Goal: Task Accomplishment & Management: Use online tool/utility

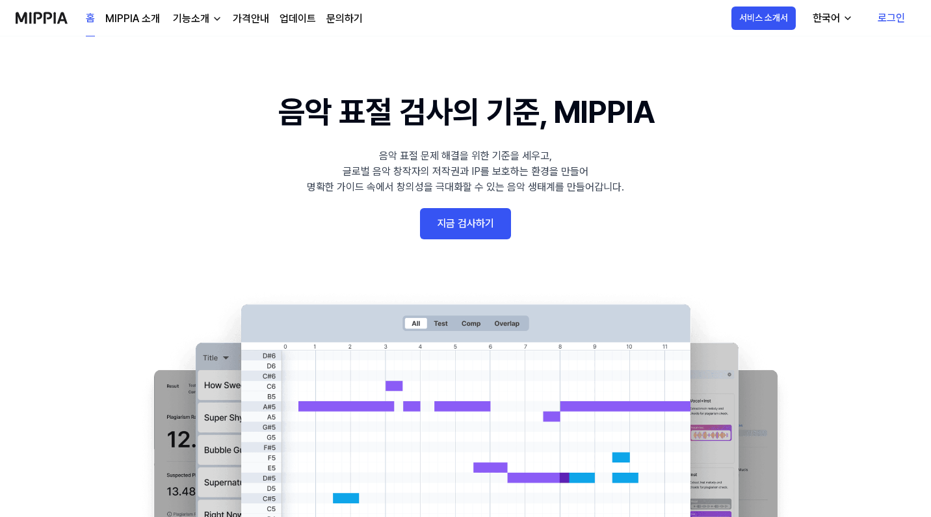
click at [470, 222] on link "지금 검사하기" at bounding box center [465, 223] width 91 height 31
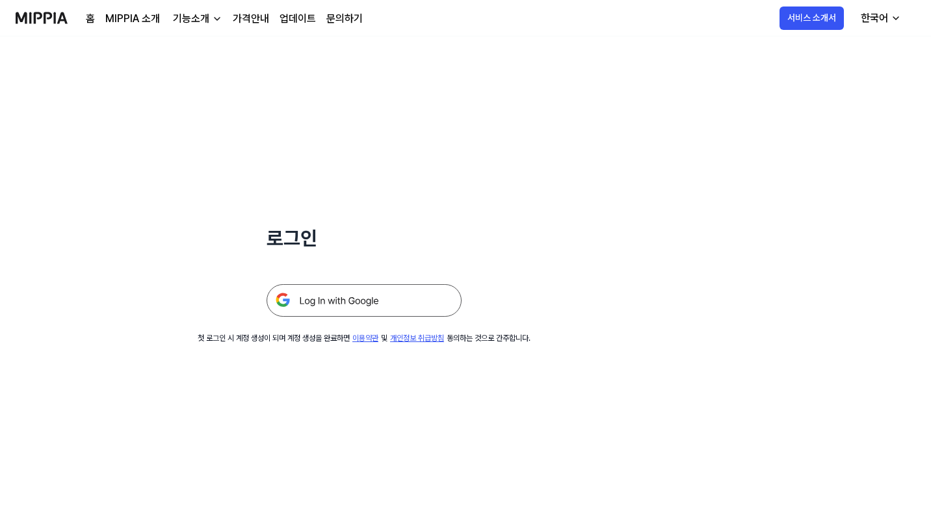
click at [354, 308] on img at bounding box center [364, 300] width 195 height 33
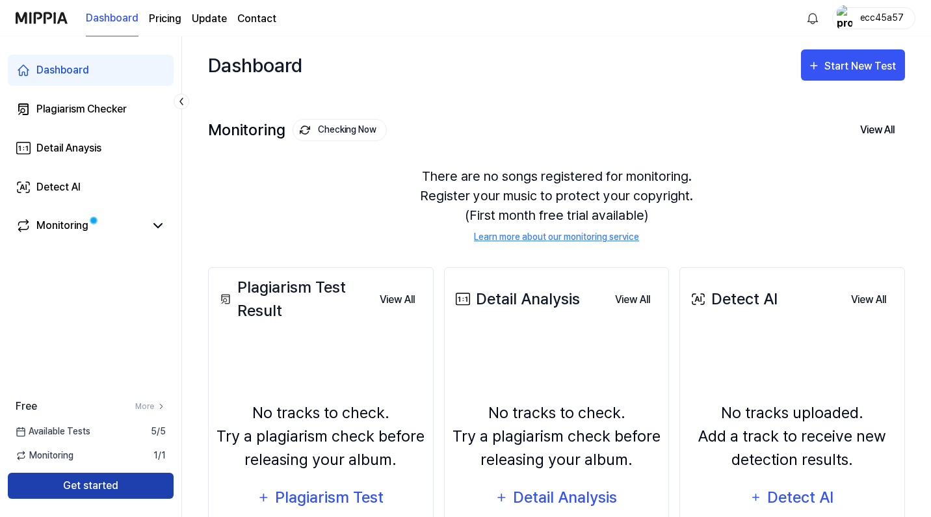
click at [140, 489] on button "Get started" at bounding box center [91, 486] width 166 height 26
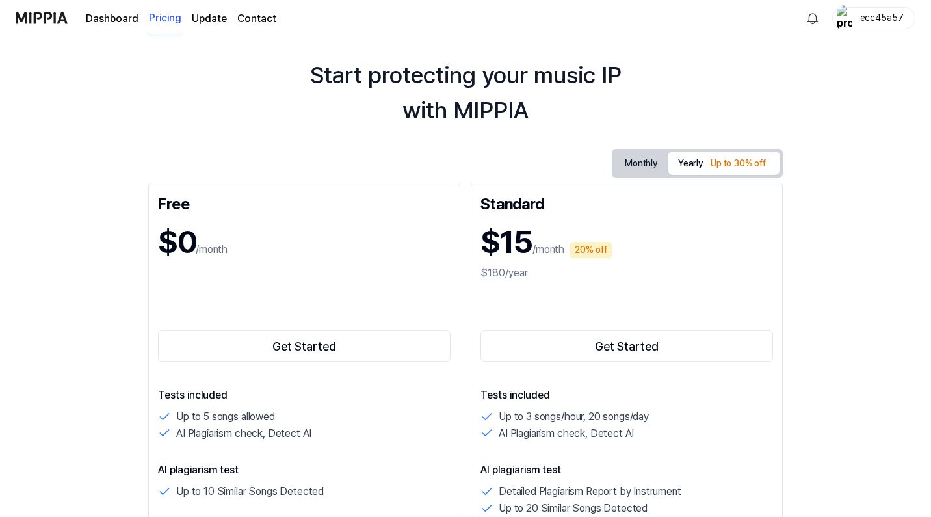
scroll to position [21, 0]
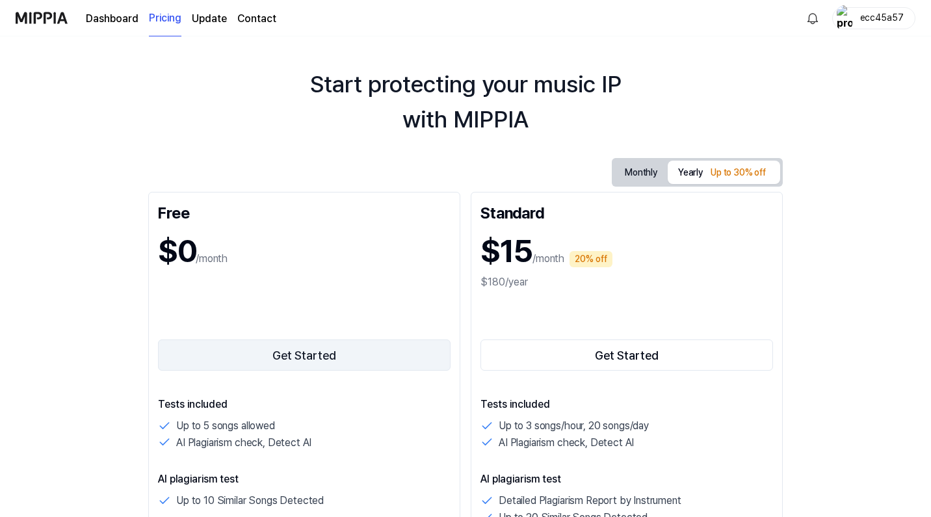
click at [335, 351] on button "Get Started" at bounding box center [304, 354] width 293 height 31
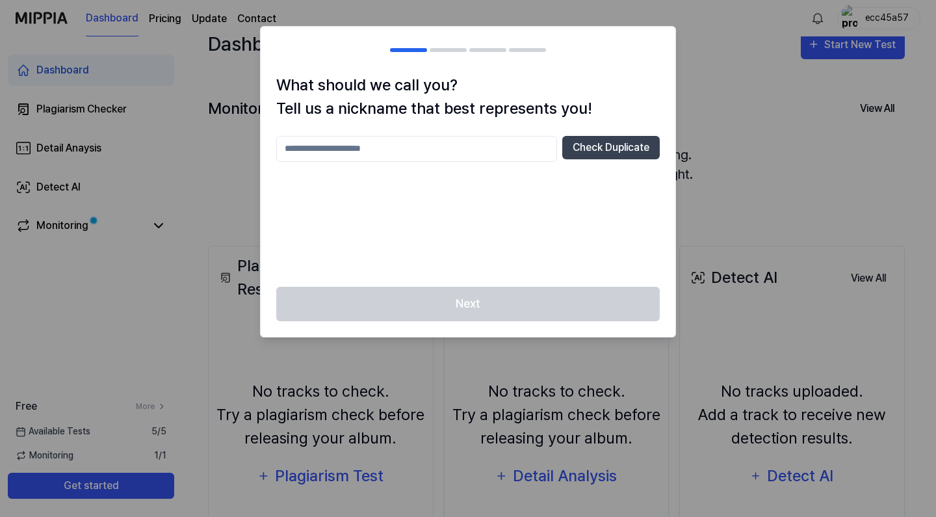
click at [476, 153] on input "text" at bounding box center [416, 149] width 281 height 26
type input "*"
type input "**********"
click at [637, 155] on button "Check Duplicate" at bounding box center [611, 147] width 98 height 23
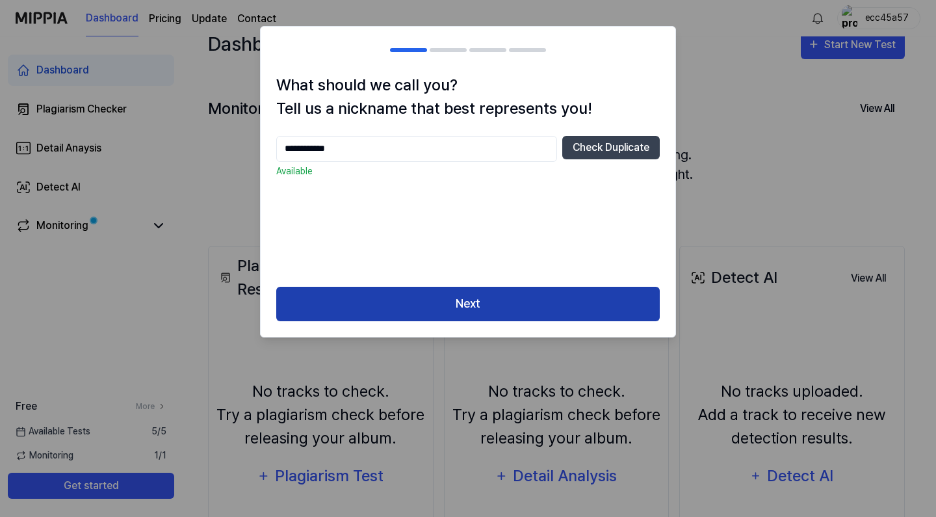
click at [495, 307] on button "Next" at bounding box center [468, 304] width 384 height 34
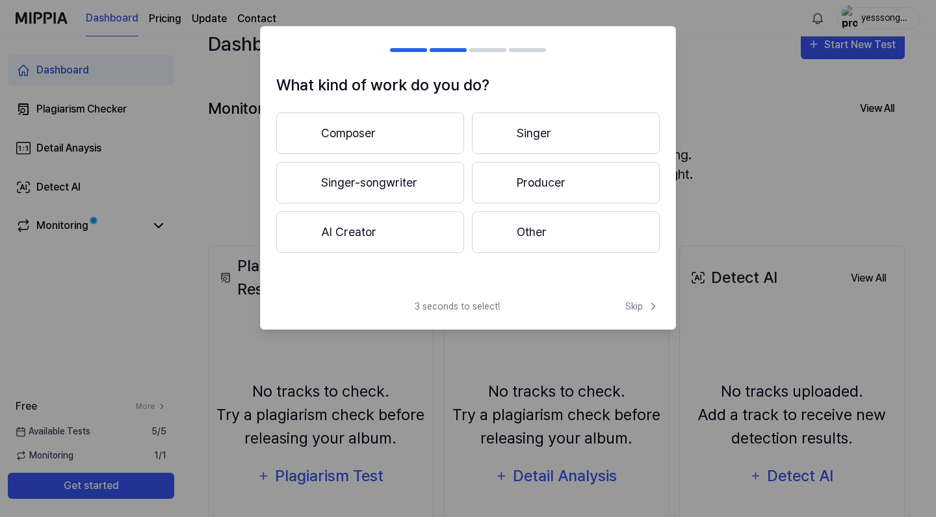
click at [422, 125] on button "Composer" at bounding box center [370, 133] width 188 height 42
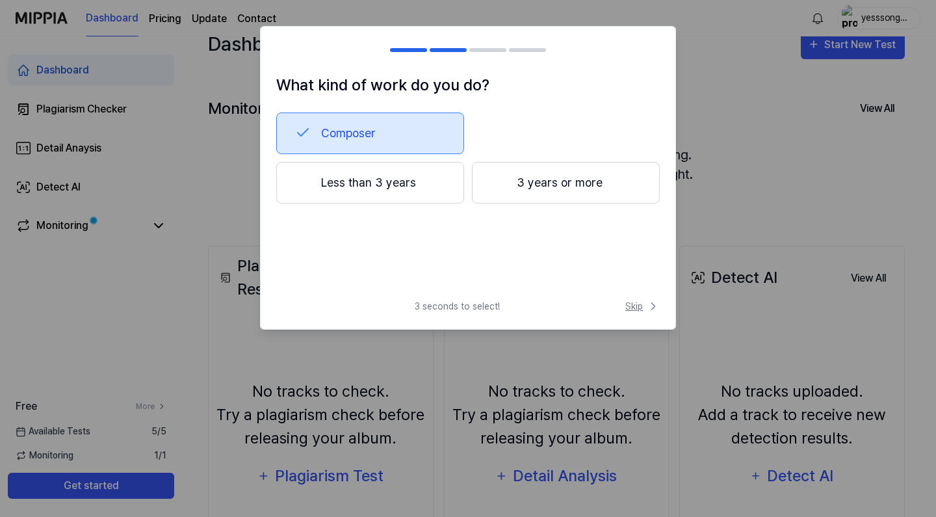
click at [640, 307] on span "Skip" at bounding box center [642, 307] width 34 height 14
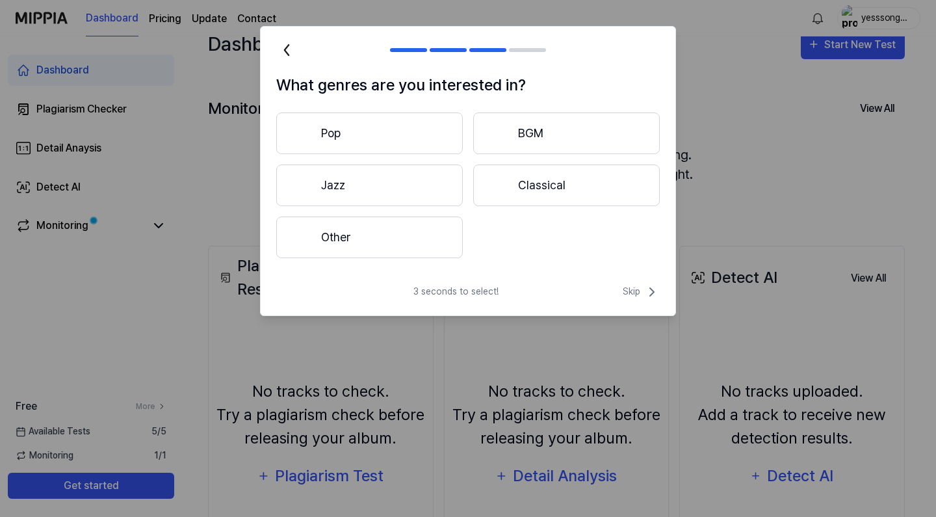
click at [419, 145] on button "Pop" at bounding box center [369, 133] width 187 height 42
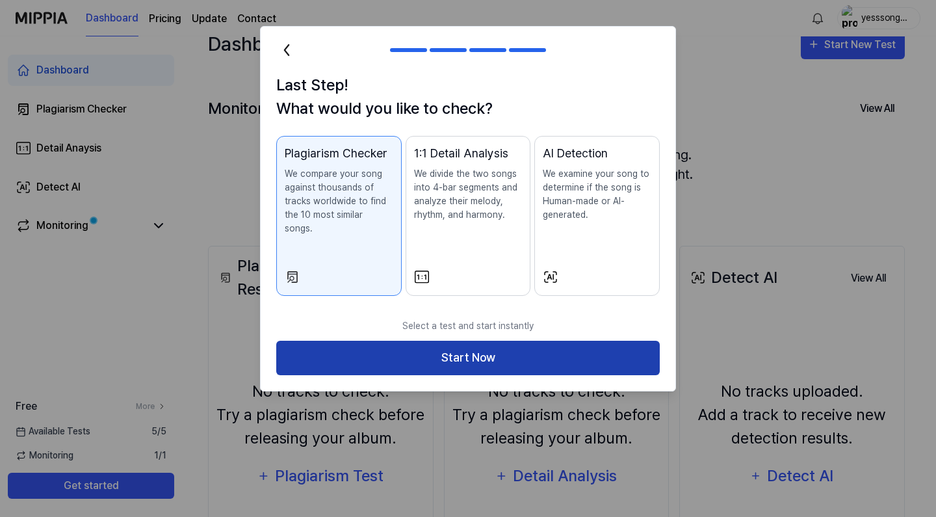
click at [521, 341] on button "Start Now" at bounding box center [468, 358] width 384 height 34
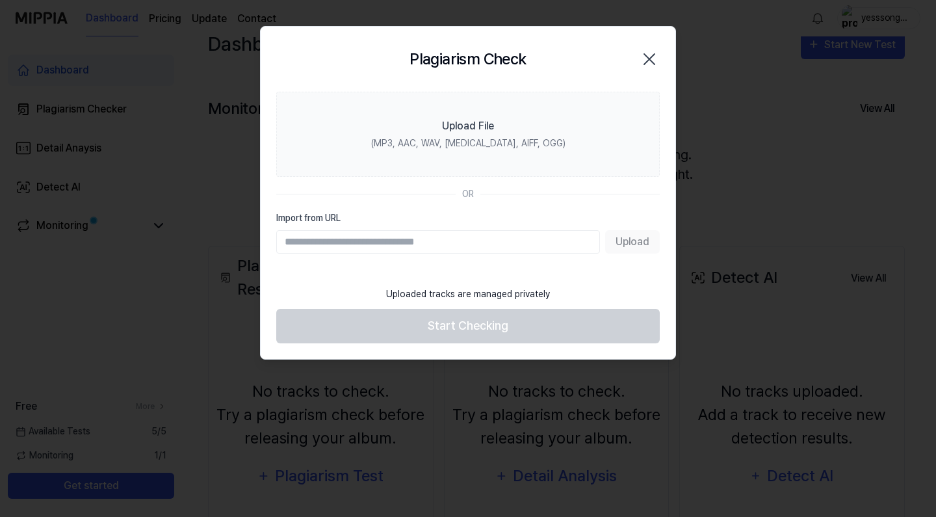
click at [497, 243] on input "Import from URL" at bounding box center [438, 241] width 324 height 23
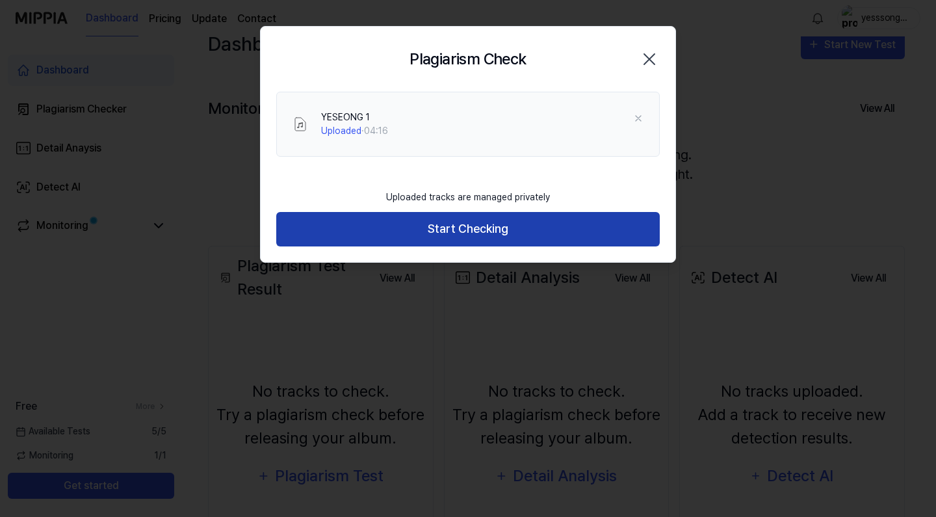
click at [491, 220] on button "Start Checking" at bounding box center [468, 229] width 384 height 34
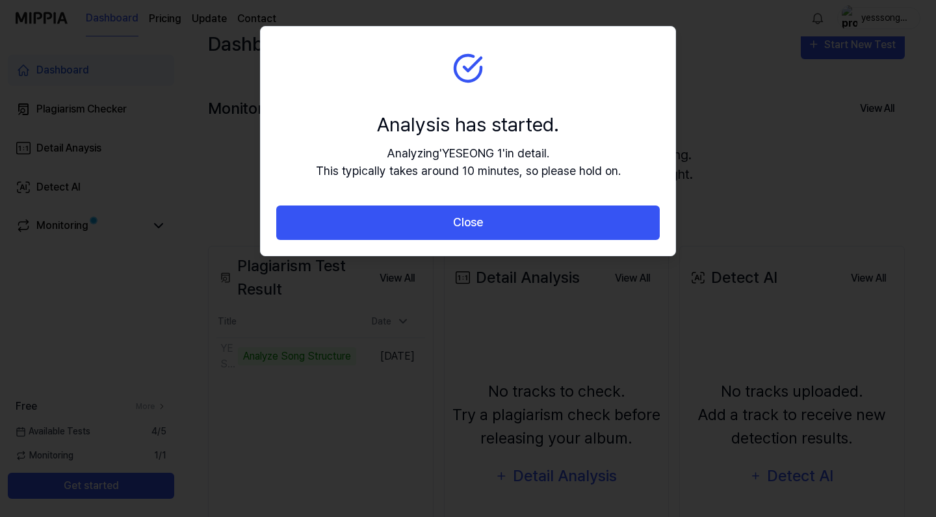
click at [491, 220] on button "Close" at bounding box center [468, 222] width 384 height 34
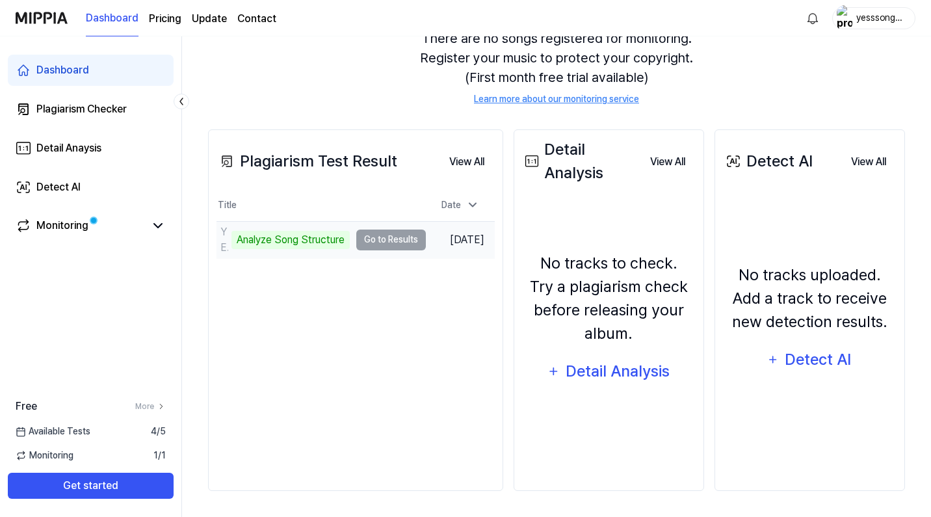
scroll to position [138, 0]
click at [326, 246] on td "YESEONG 1 Analyze Song Structure Go to Results" at bounding box center [320, 240] width 209 height 36
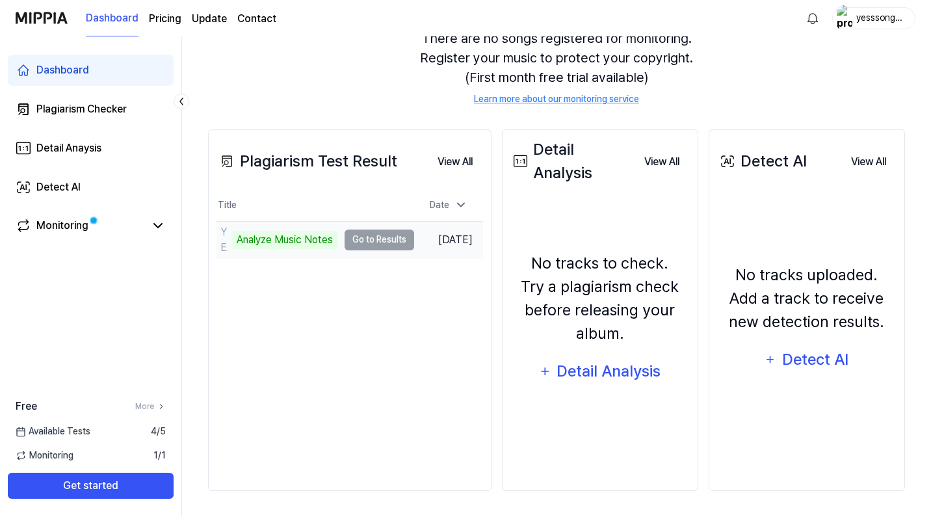
click at [319, 250] on td "YESEONG 1 Analyze Music Notes Go to Results" at bounding box center [315, 240] width 198 height 36
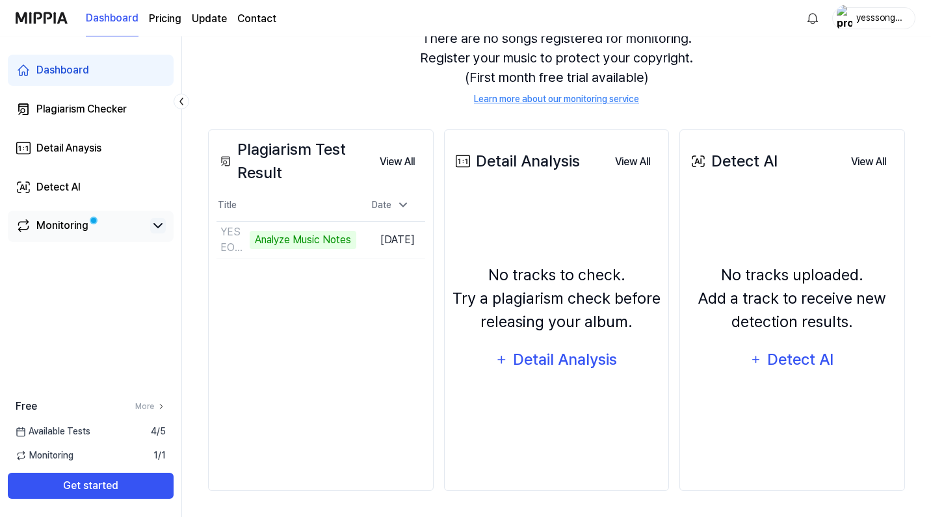
click at [153, 227] on icon at bounding box center [158, 226] width 16 height 16
click at [160, 229] on icon at bounding box center [158, 226] width 16 height 16
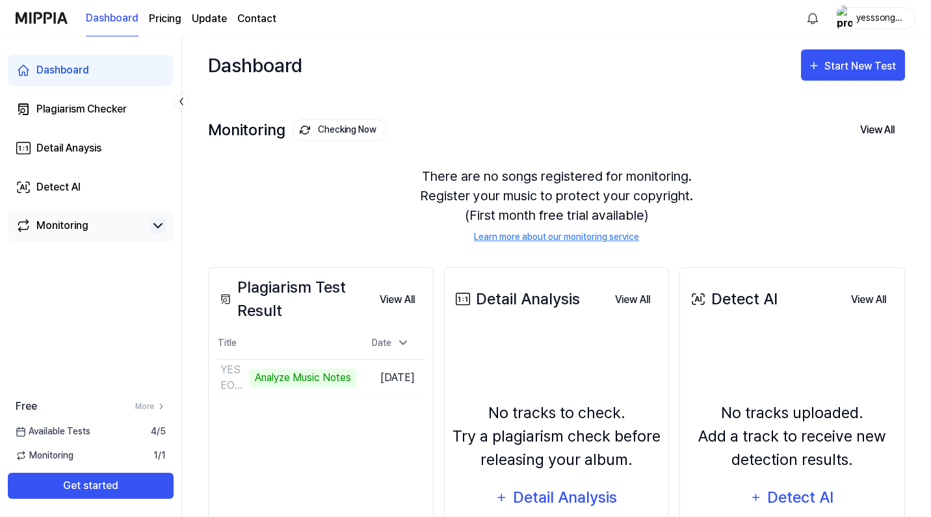
scroll to position [0, 0]
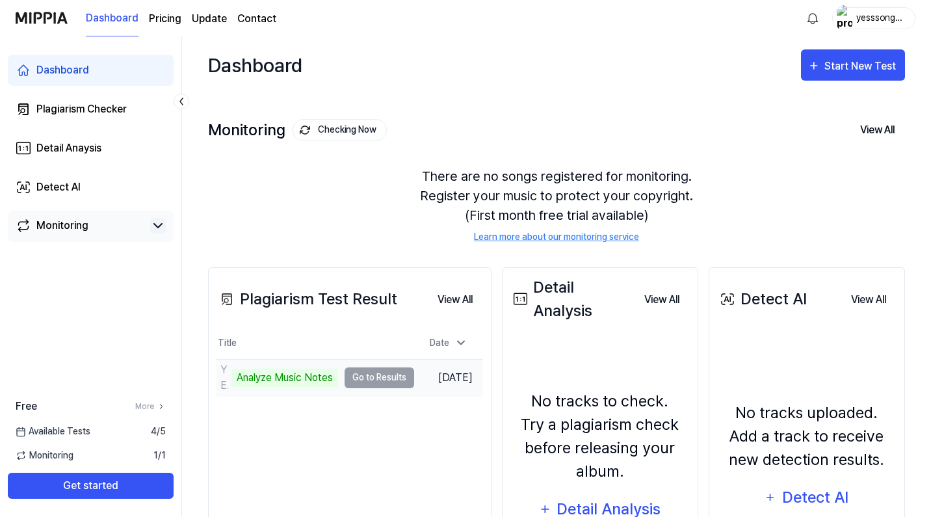
click at [330, 387] on td "YESEONG 1 Analyze Music Notes Go to Results" at bounding box center [315, 377] width 198 height 36
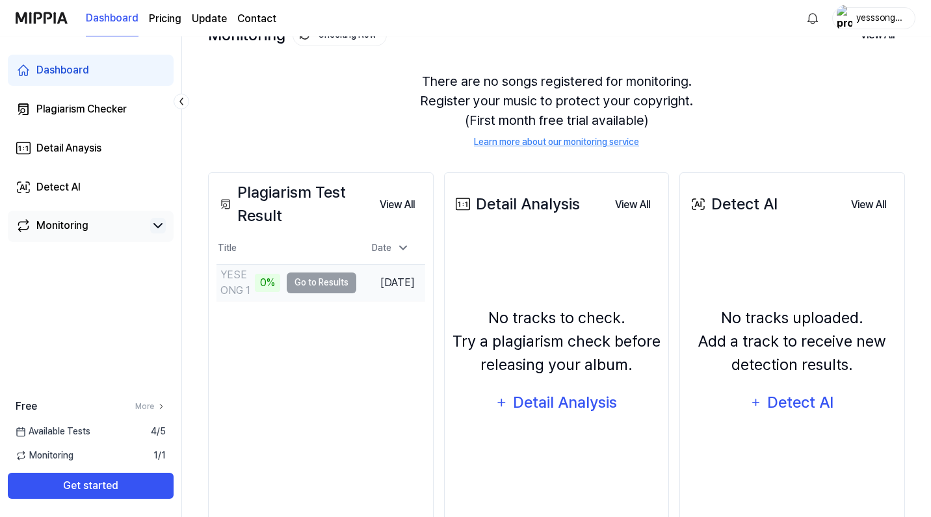
scroll to position [105, 0]
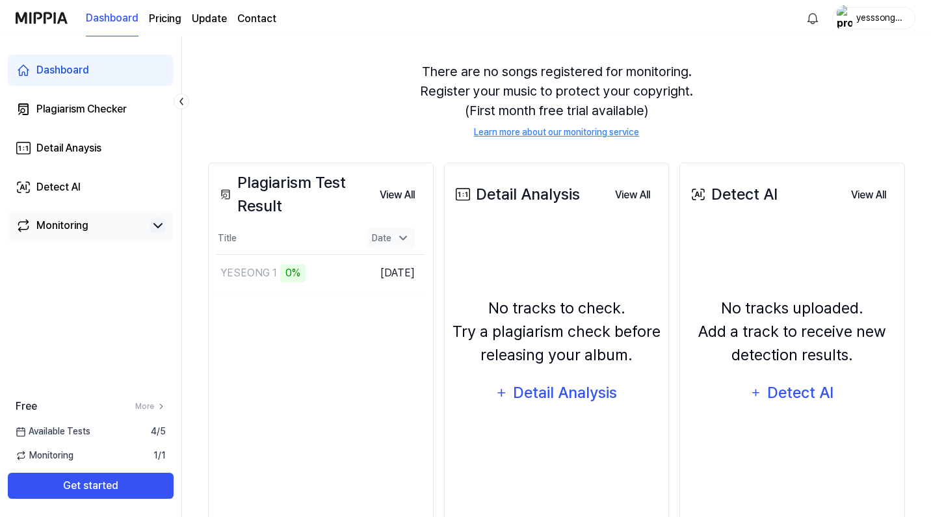
click at [406, 232] on icon at bounding box center [403, 237] width 13 height 13
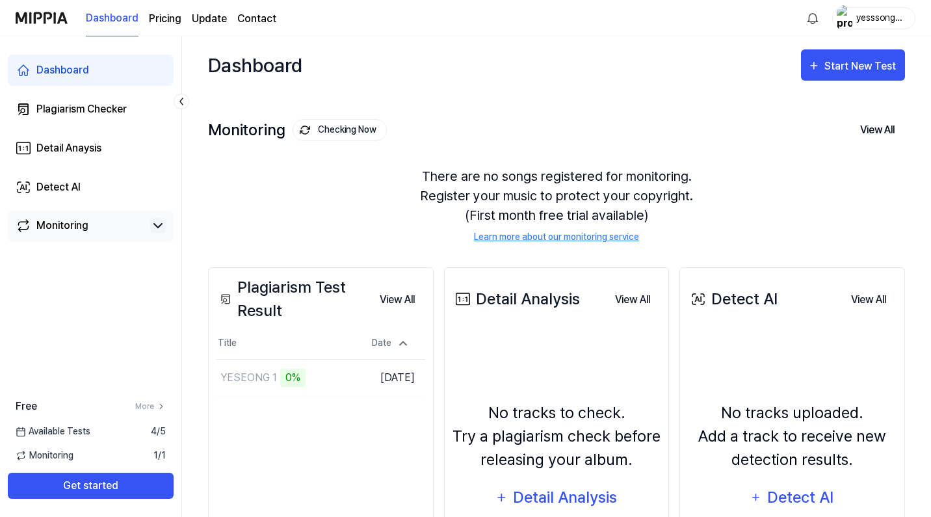
scroll to position [0, 0]
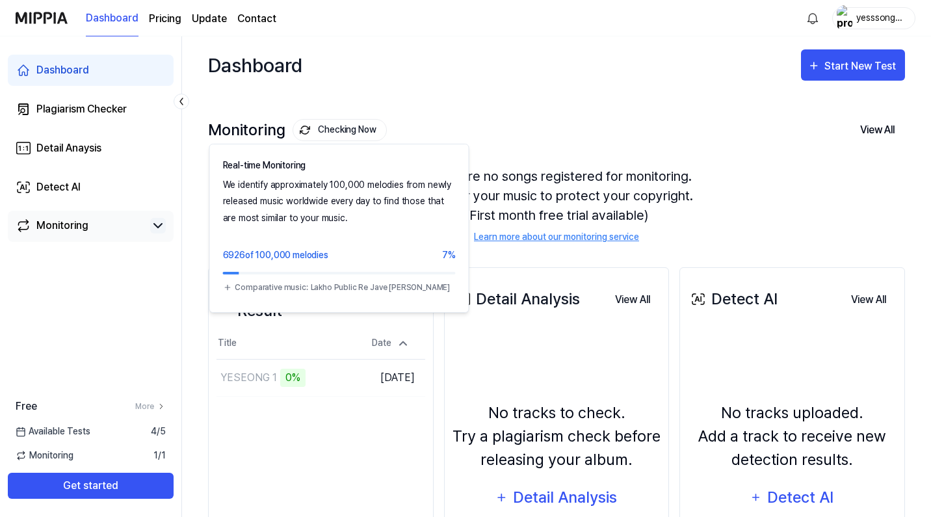
click at [367, 133] on button "Checking Now" at bounding box center [340, 130] width 94 height 22
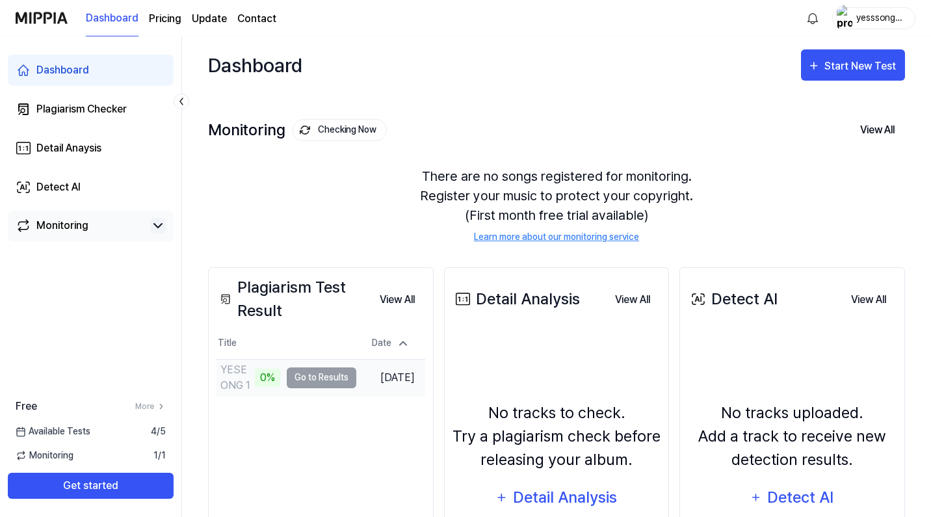
click at [266, 378] on div "0%" at bounding box center [267, 378] width 25 height 18
